Goal: Task Accomplishment & Management: Manage account settings

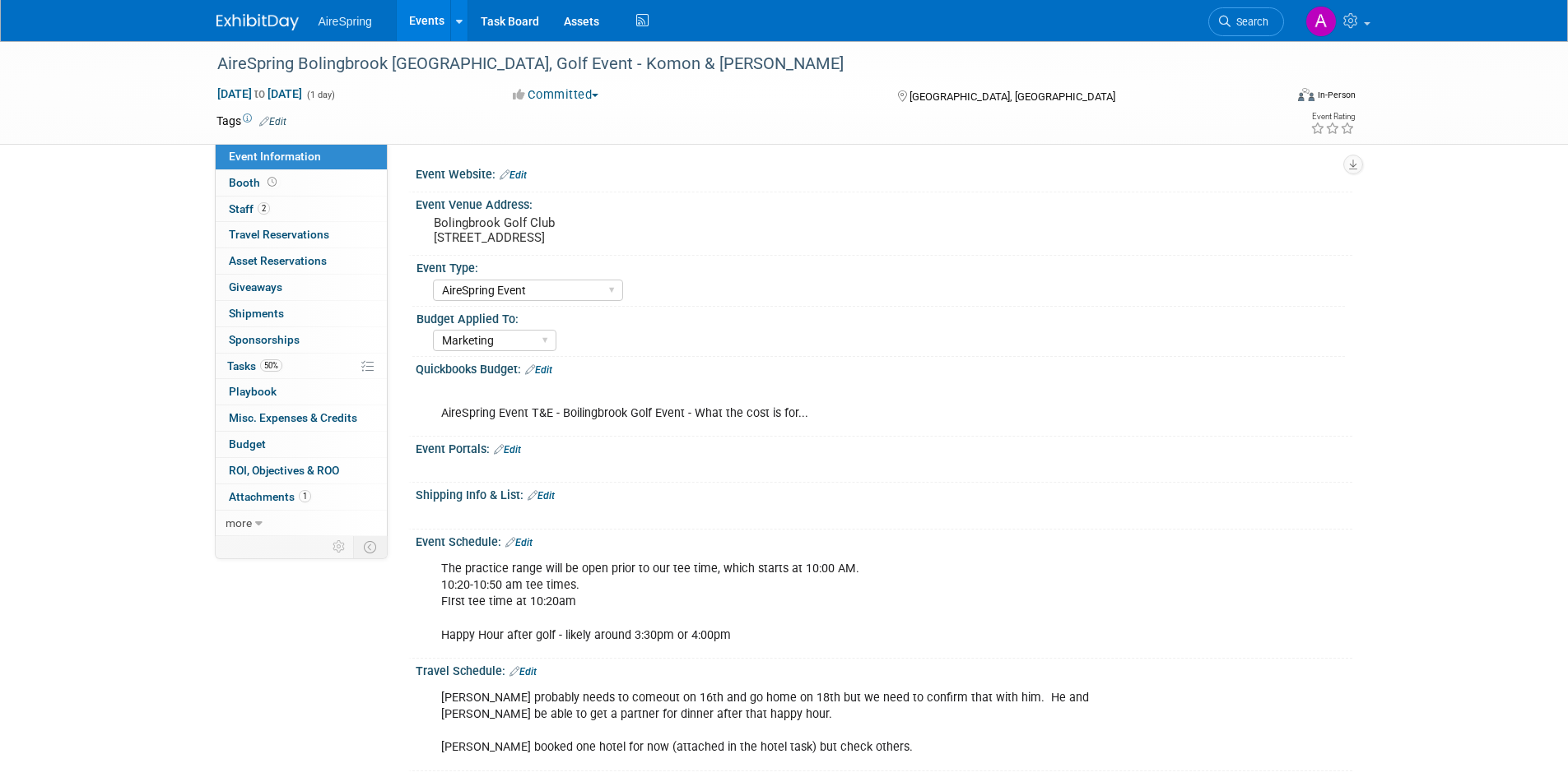
select select "AireSpring Event"
select select "Marketing"
click at [1053, 312] on div "Budget Applied To:" at bounding box center [881, 317] width 929 height 20
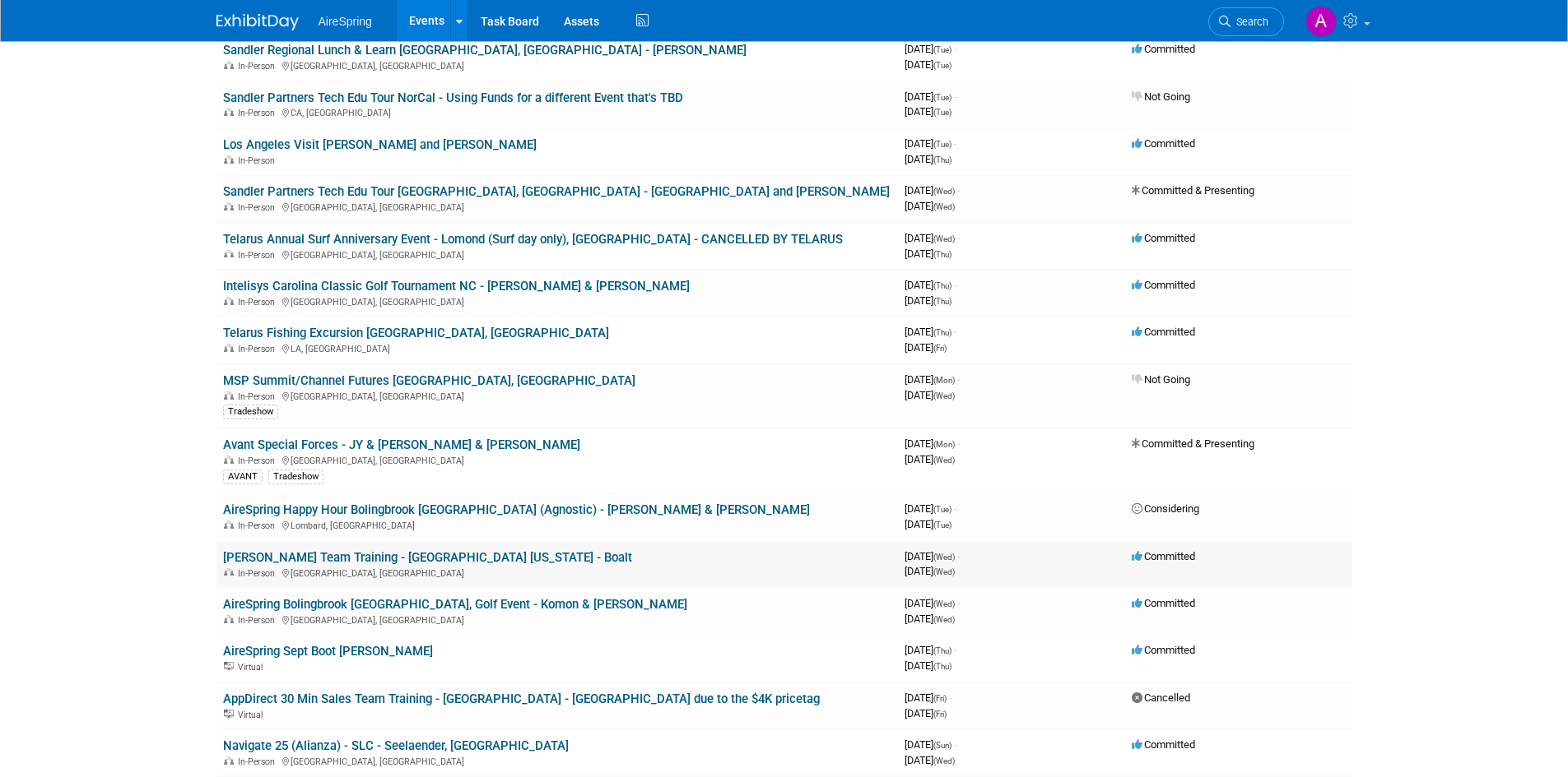
scroll to position [247, 0]
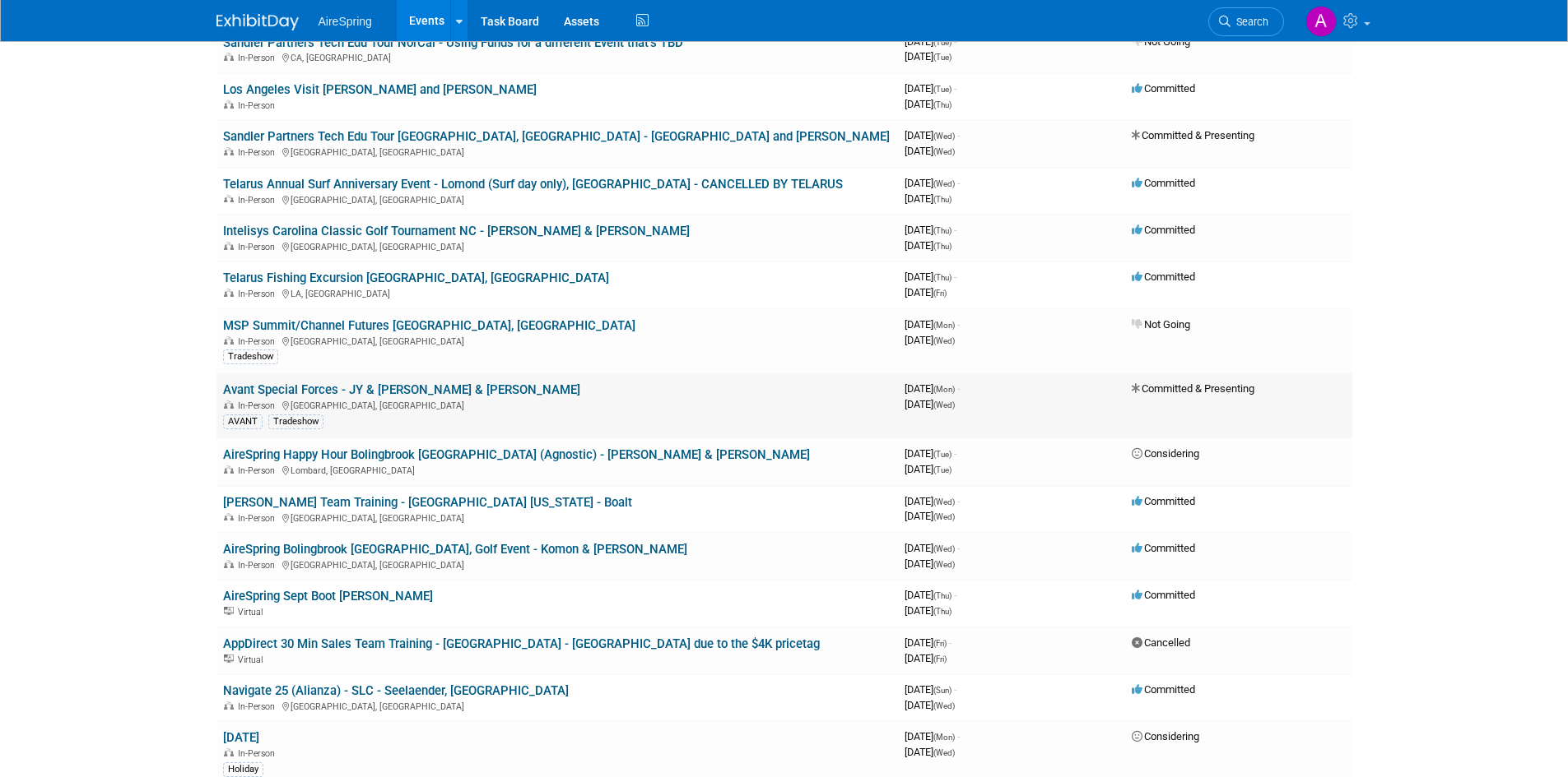
click at [406, 389] on link "Avant Special Forces - JY & Beavers & Petschel" at bounding box center [401, 390] width 358 height 15
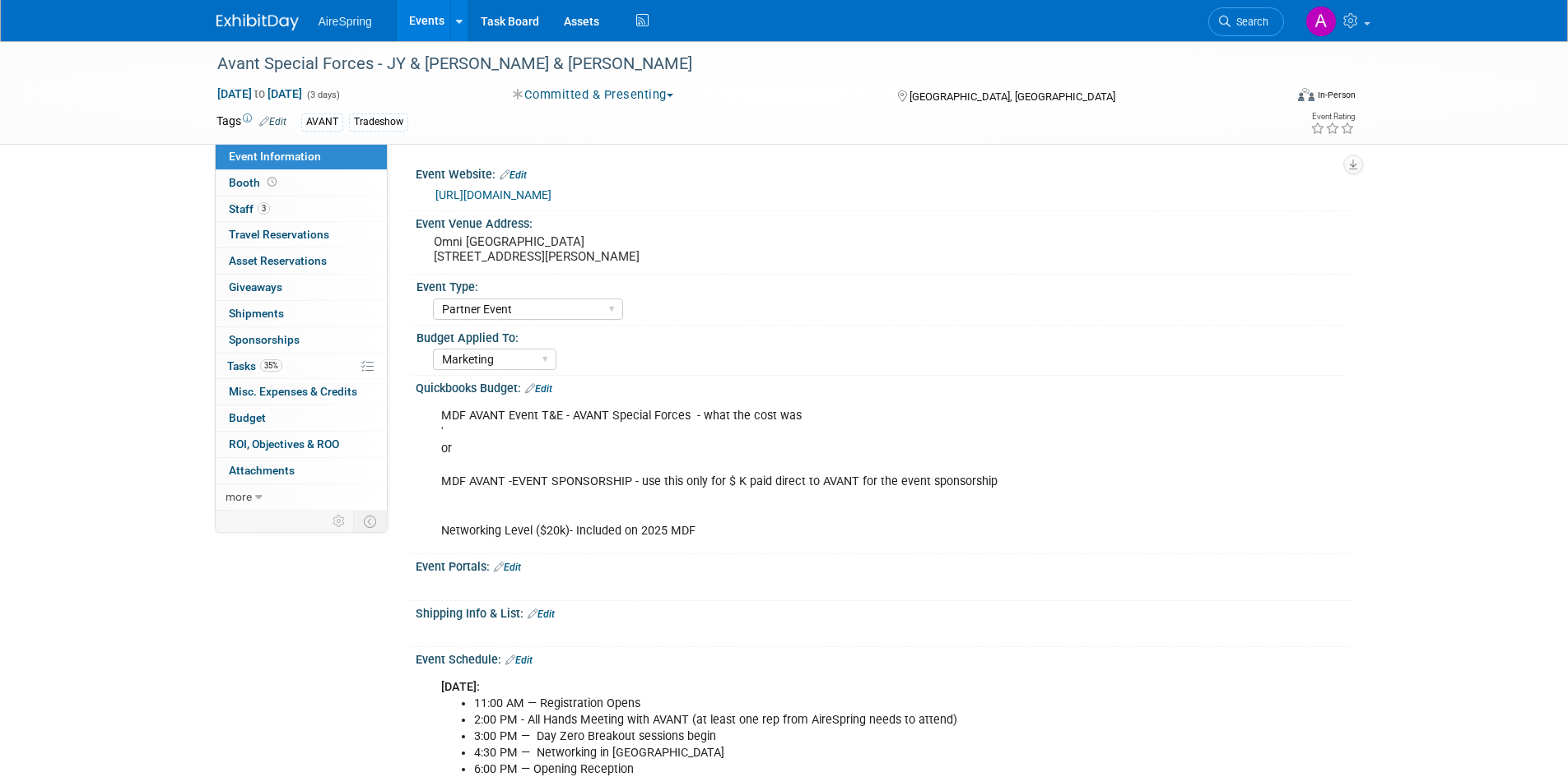
select select "Partner Event"
select select "Marketing"
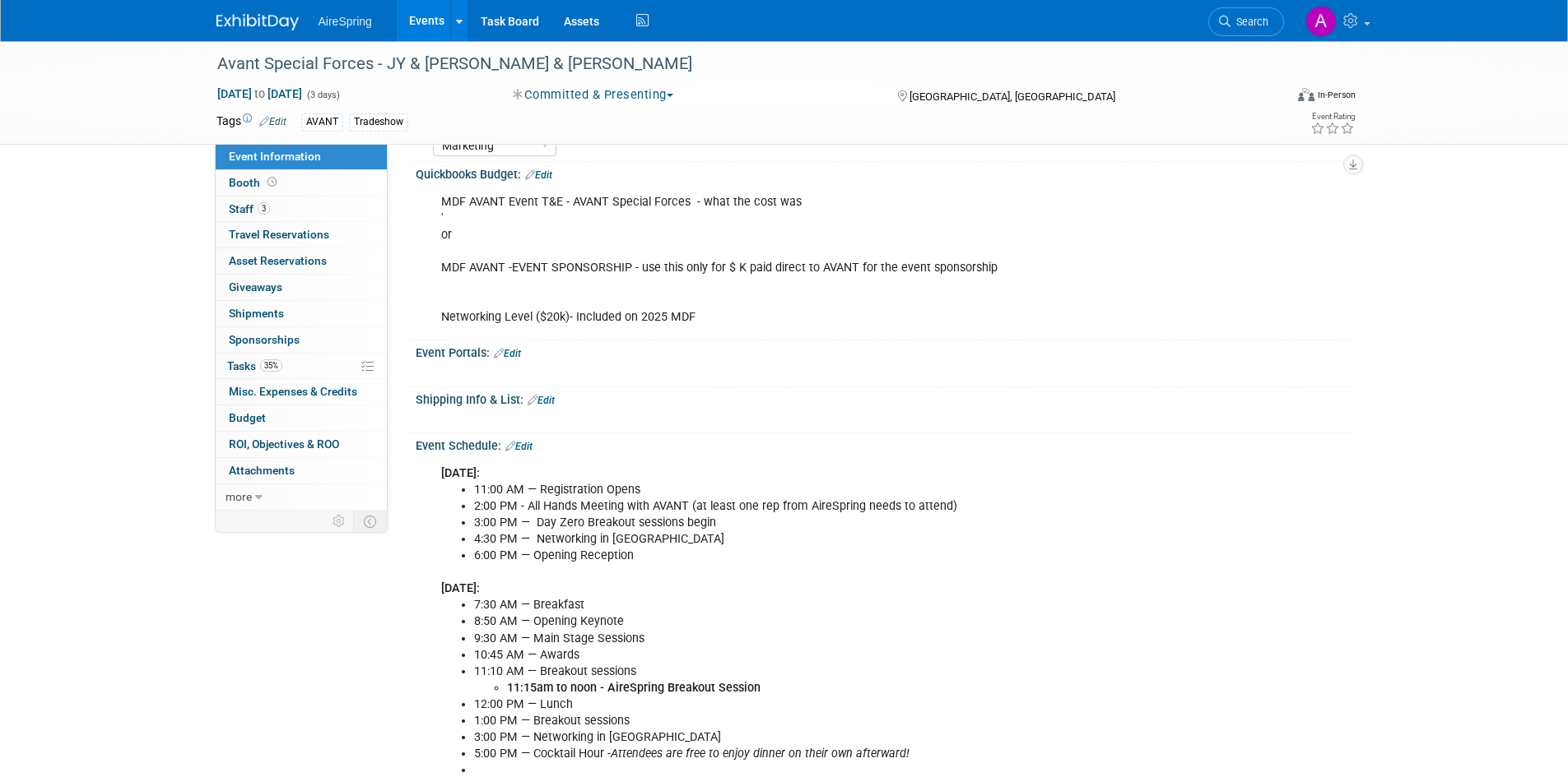
scroll to position [96, 0]
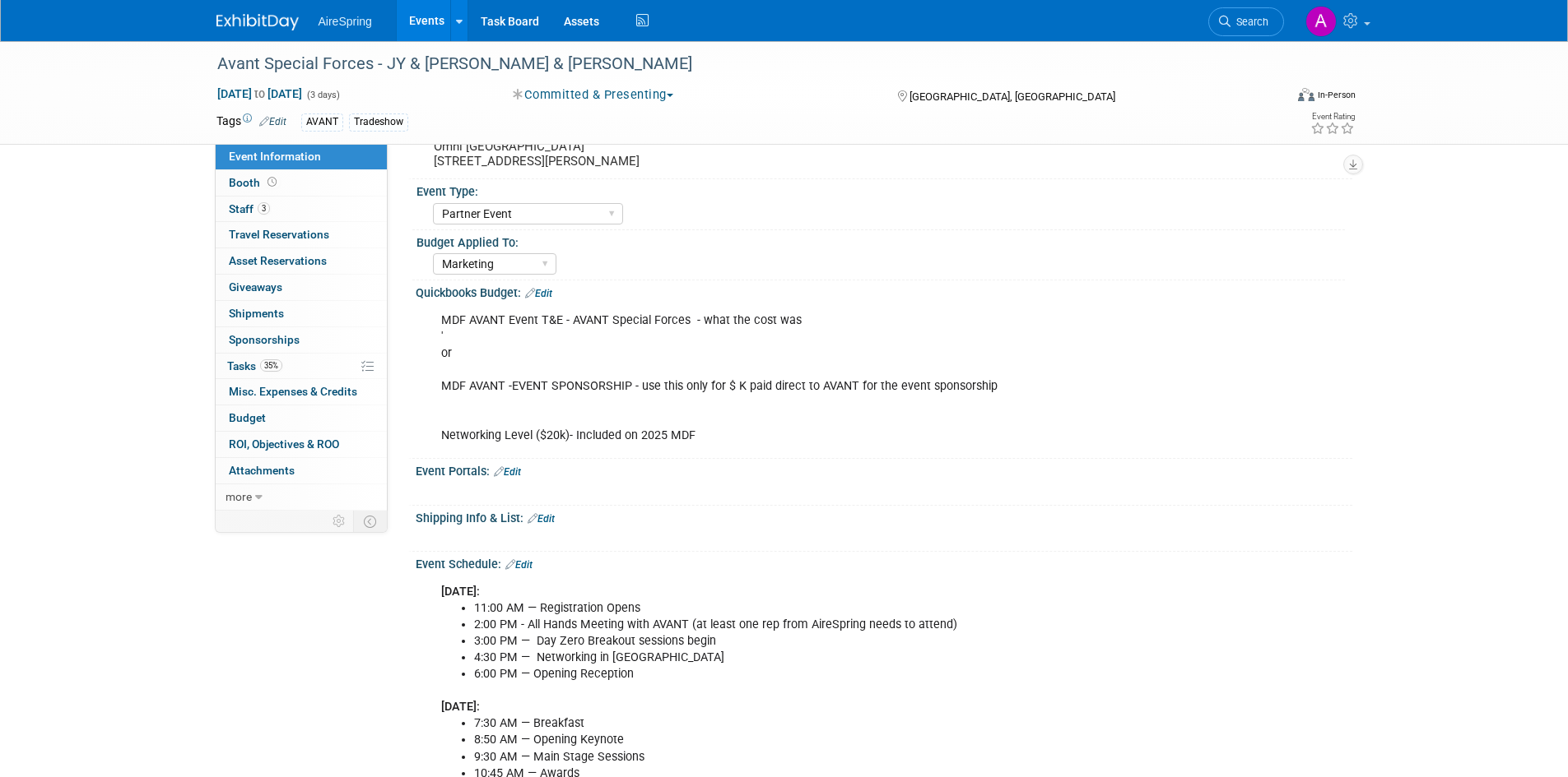
click at [906, 494] on div at bounding box center [801, 491] width 741 height 17
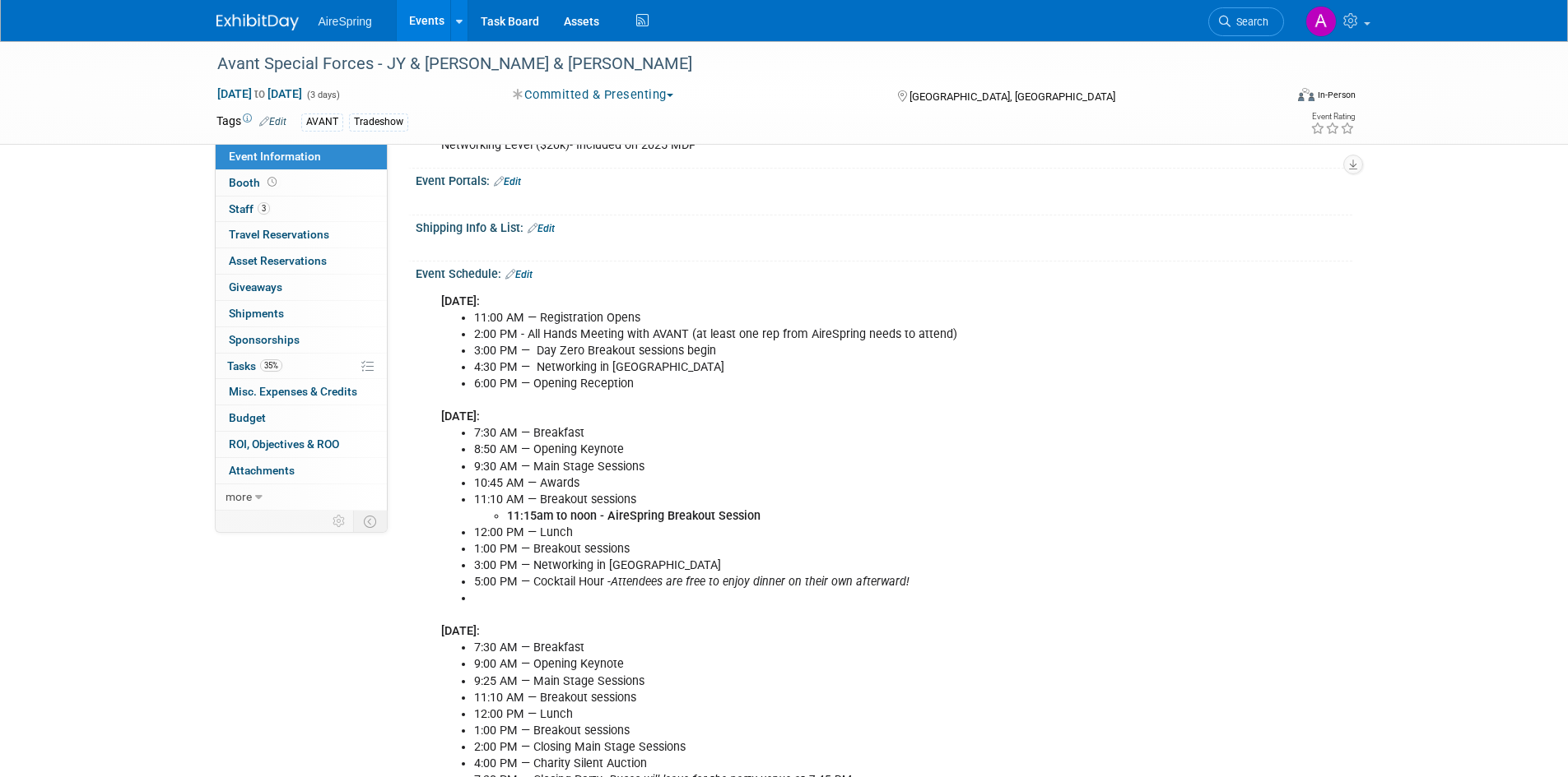
scroll to position [507, 0]
